Goal: Task Accomplishment & Management: Manage account settings

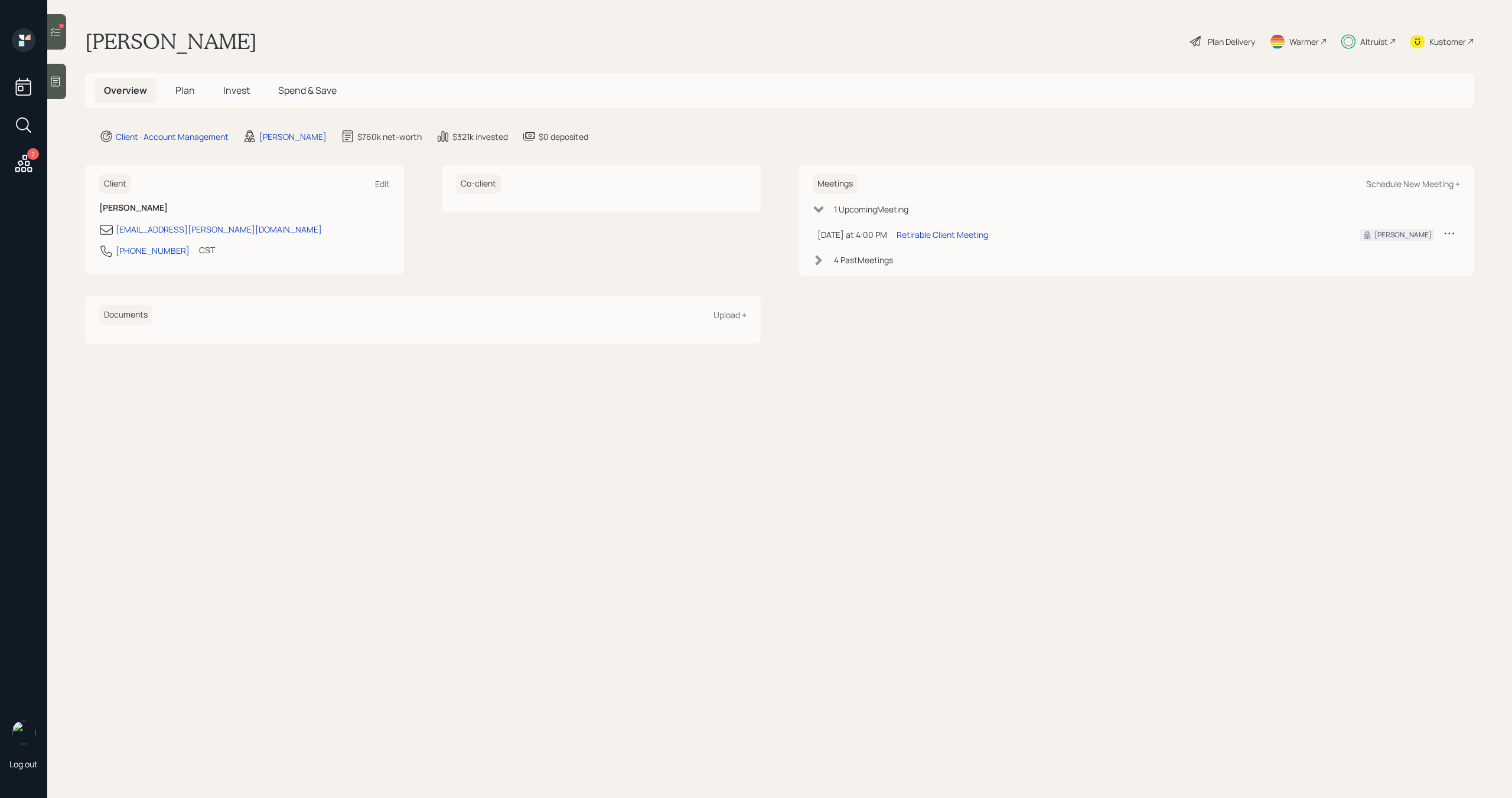
click at [57, 39] on div at bounding box center [56, 32] width 19 height 36
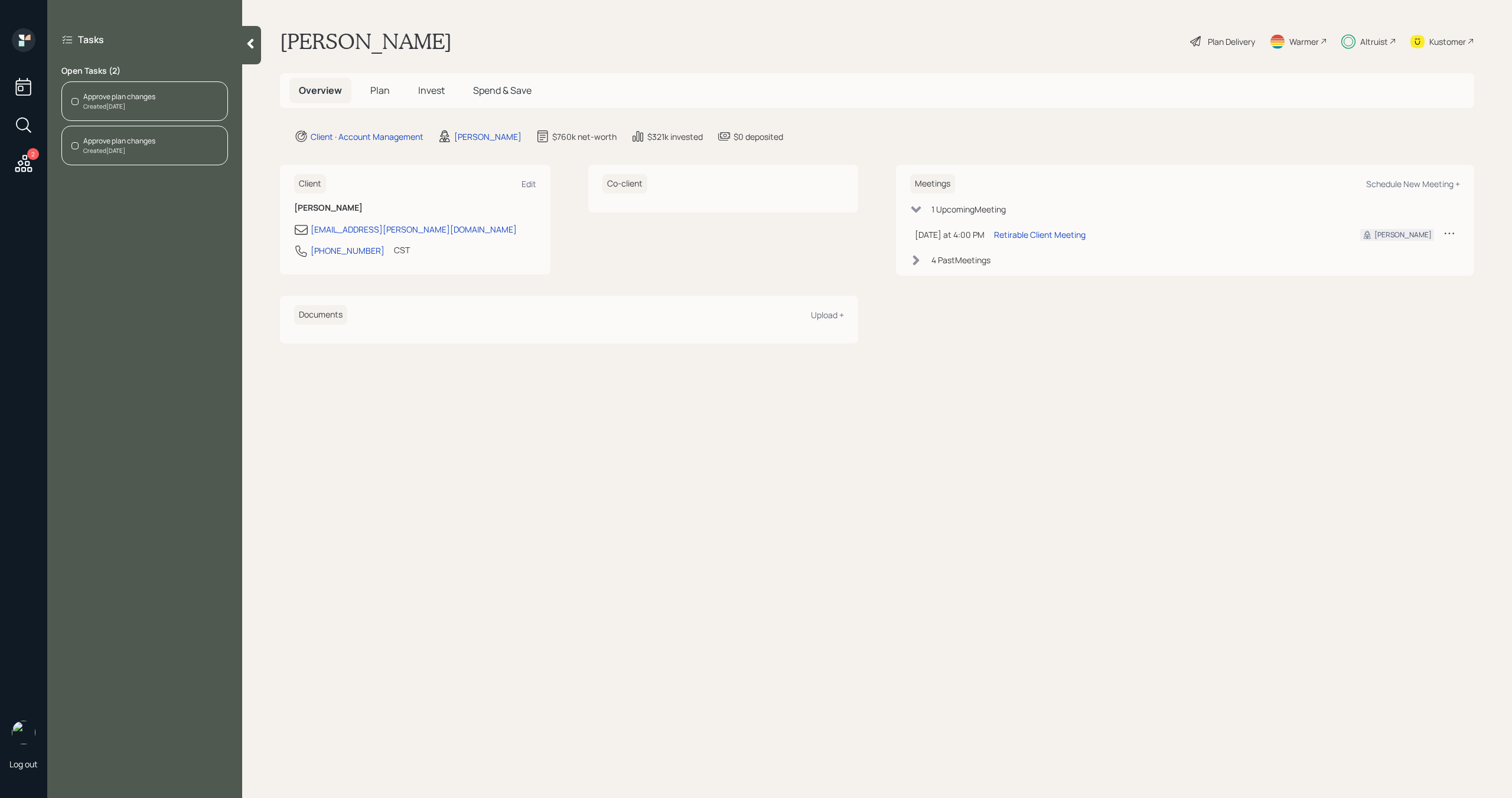
click at [119, 102] on div "Created [DATE]" at bounding box center [119, 107] width 72 height 9
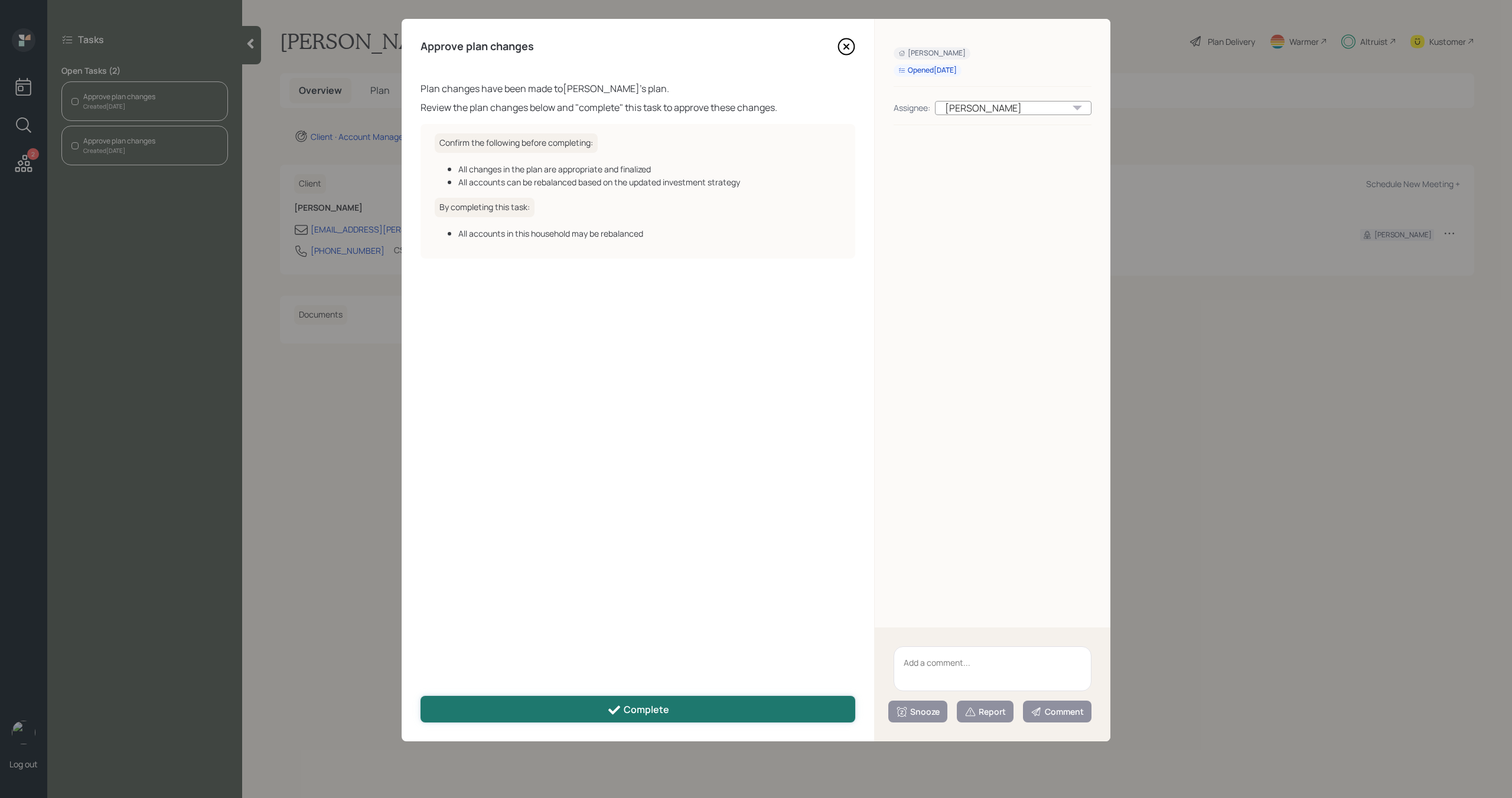
click at [504, 704] on button "Complete" at bounding box center [638, 709] width 435 height 27
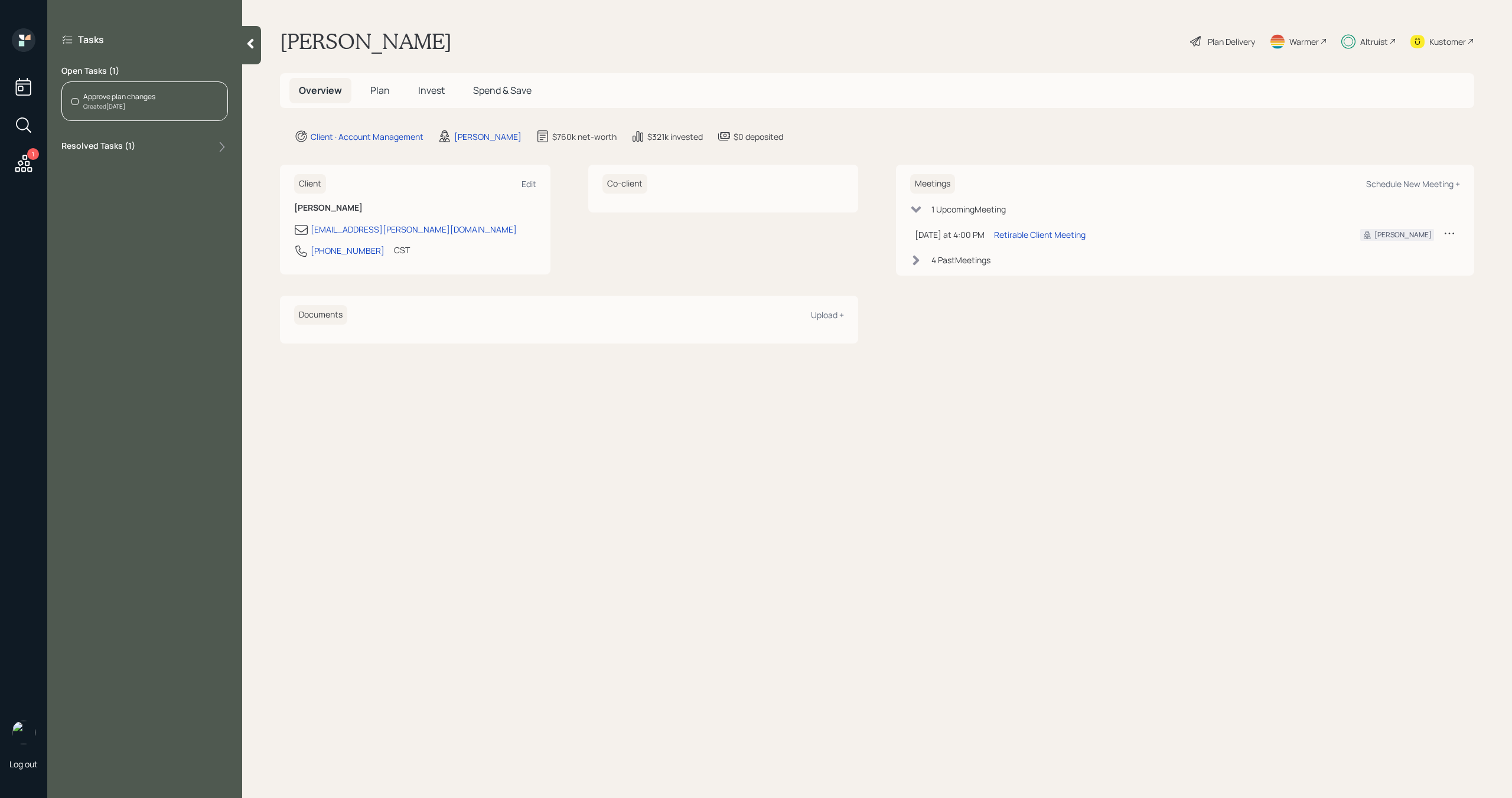
click at [141, 110] on div "Created [DATE]" at bounding box center [119, 107] width 72 height 9
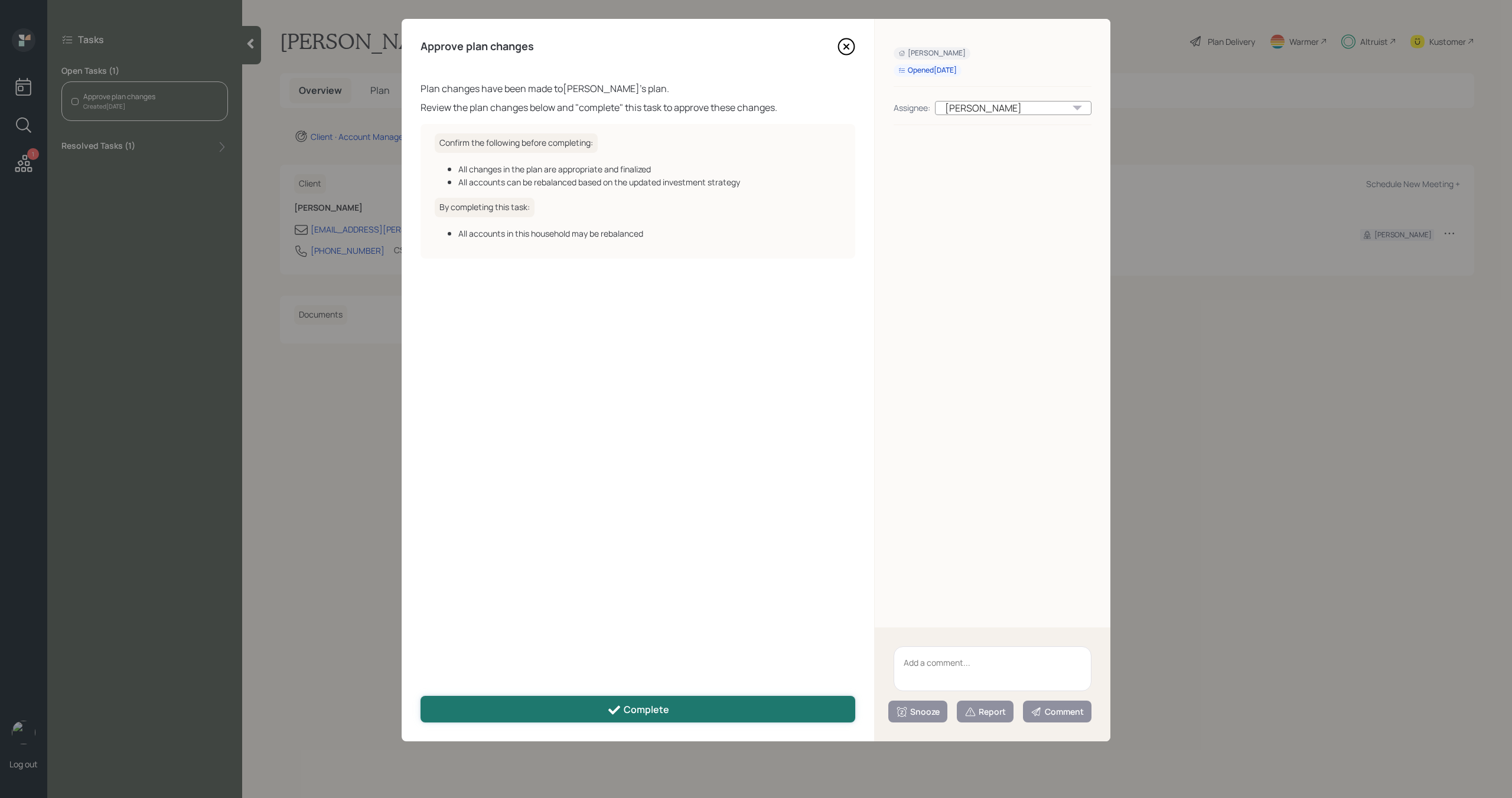
click at [576, 718] on button "Complete" at bounding box center [638, 709] width 435 height 27
